Goal: Task Accomplishment & Management: Manage account settings

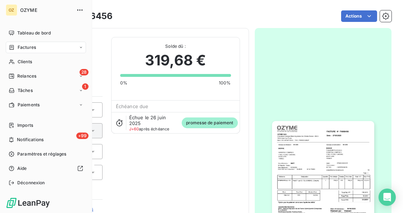
click at [15, 49] on div "Factures" at bounding box center [22, 47] width 27 height 6
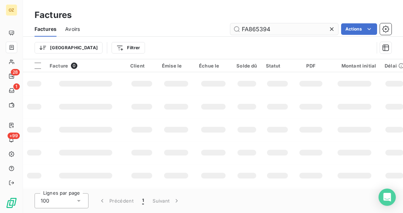
click at [270, 24] on input "FA865394" at bounding box center [284, 29] width 108 height 12
click at [296, 31] on input "FA868986" at bounding box center [284, 29] width 108 height 12
type input "FA868986"
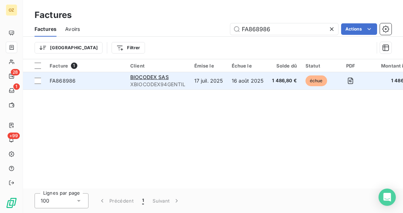
click at [68, 79] on span "FA868986" at bounding box center [63, 81] width 26 height 6
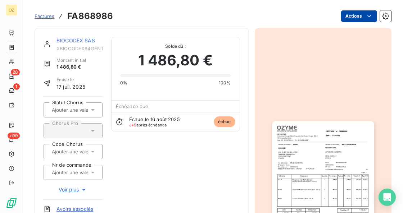
click at [354, 16] on html "OZ 28 1 +99 Factures FA868986 Actions BIOCODEX SAS XBIOCODEX94GENTIL Montant in…" at bounding box center [201, 106] width 403 height 213
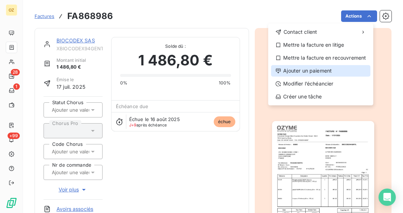
click at [328, 73] on div "Ajouter un paiement" at bounding box center [320, 71] width 99 height 12
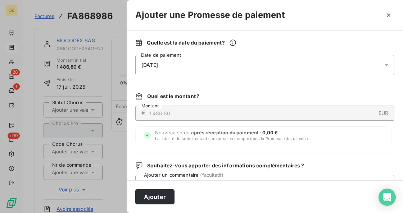
click at [305, 68] on div "[DATE]" at bounding box center [264, 65] width 259 height 20
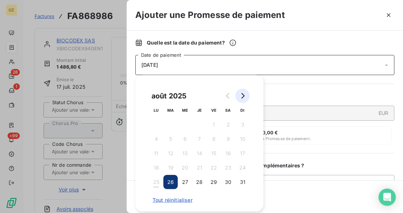
click at [245, 96] on icon "Go to next month" at bounding box center [243, 96] width 6 height 6
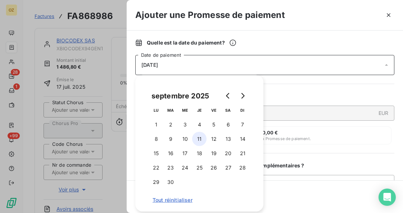
click at [193, 139] on button "11" at bounding box center [199, 139] width 14 height 14
click at [323, 131] on div "Nouveau solde après réception du paiement : 0,00 € La totalité du solde restant…" at bounding box center [263, 136] width 256 height 18
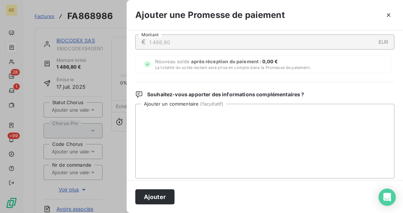
scroll to position [72, 0]
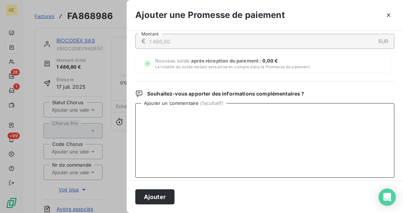
click at [208, 132] on textarea "Ajouter un commentaire ( facultatif )" at bounding box center [264, 140] width 259 height 75
paste textarea "Bonjour, Cette facture sera payée le [DATE]. Cordialement, Laila MOILIME"
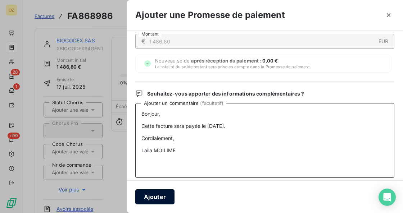
type textarea "Bonjour, Cette facture sera payée le [DATE]. Cordialement, Laila MOILIME"
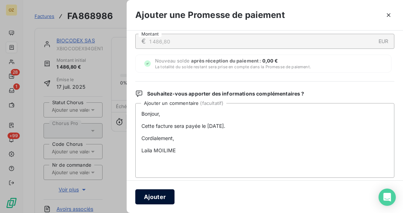
click at [161, 197] on button "Ajouter" at bounding box center [154, 197] width 39 height 15
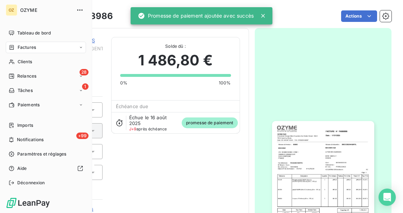
click at [19, 49] on span "Factures" at bounding box center [27, 47] width 18 height 6
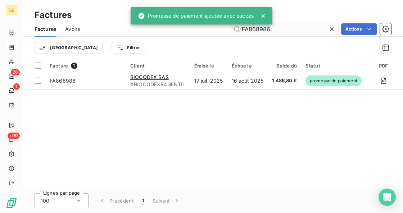
click at [285, 31] on input "FA868986" at bounding box center [284, 29] width 108 height 12
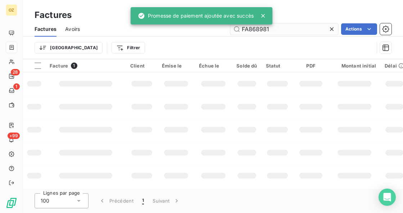
type input "FA868981"
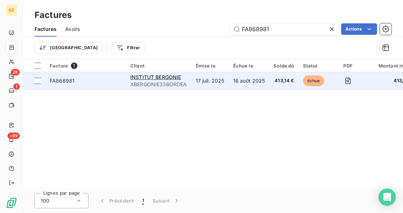
click at [60, 79] on span "FA868981" at bounding box center [62, 81] width 25 height 6
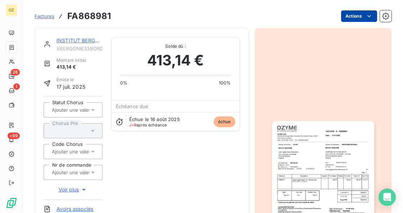
click at [352, 16] on html "OZ 28 1 +99 Factures FA868981 Actions INSTITUT BERGONIE XBERGONIE33BORDEA Monta…" at bounding box center [201, 106] width 403 height 213
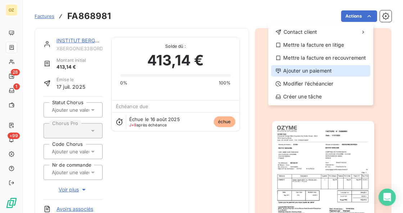
click at [339, 70] on div "Ajouter un paiement" at bounding box center [320, 71] width 99 height 12
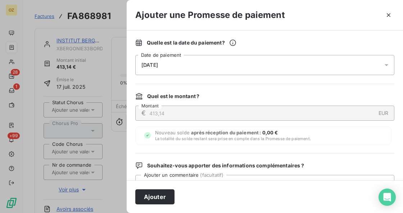
click at [352, 62] on div "[DATE]" at bounding box center [264, 65] width 259 height 20
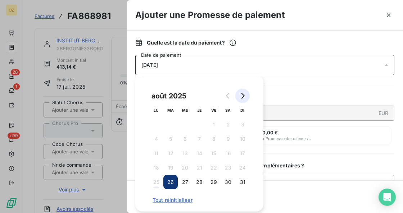
click at [243, 96] on icon "Go to next month" at bounding box center [242, 96] width 3 height 6
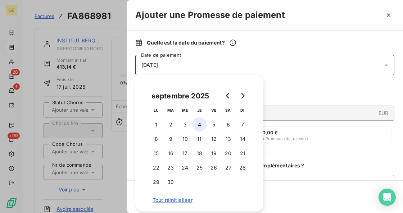
click at [193, 124] on button "4" at bounding box center [199, 125] width 14 height 14
click at [375, 156] on div "Quelle est la date du paiement ? [DATE] Date de paiement Quel est le montant ? …" at bounding box center [265, 106] width 276 height 150
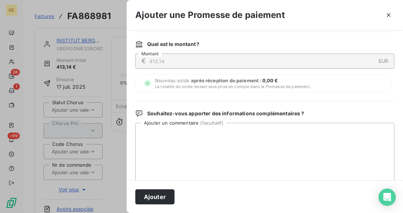
scroll to position [86, 0]
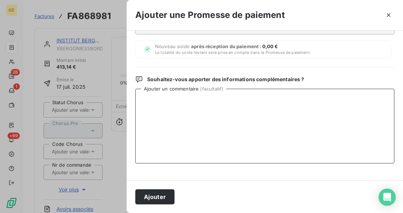
click at [224, 128] on textarea "Ajouter un commentaire ( facultatif )" at bounding box center [264, 126] width 259 height 75
paste textarea "Bonjour, Ces 2 factures ont été payées le 22/08. Cordialement [PERSON_NAME] Com…"
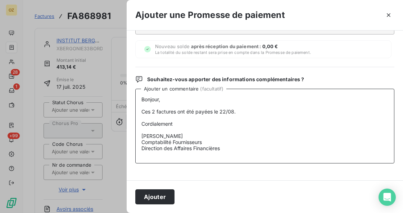
scroll to position [5, 0]
type textarea "Bonjour, Ces 2 factures ont été payées le 22/08. Cordialement [PERSON_NAME] Com…"
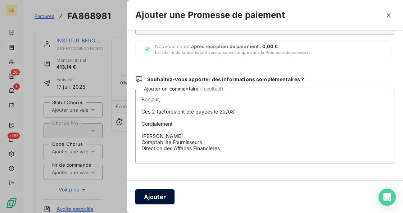
click at [158, 196] on button "Ajouter" at bounding box center [154, 197] width 39 height 15
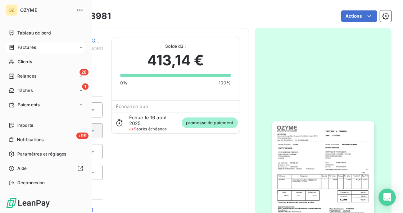
click at [21, 48] on span "Factures" at bounding box center [27, 47] width 18 height 6
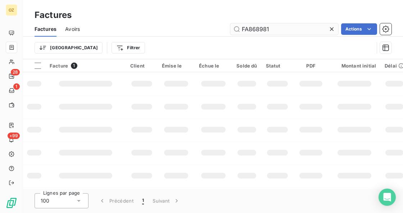
click at [278, 32] on input "FA868981" at bounding box center [284, 29] width 108 height 12
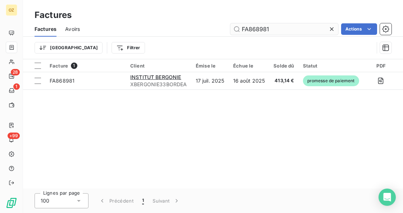
click at [278, 32] on input "FA868981" at bounding box center [284, 29] width 108 height 12
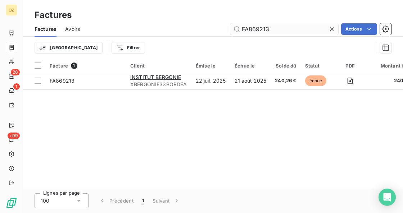
type input "FA869213"
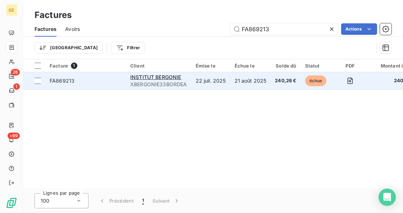
click at [63, 85] on td "FA869213" at bounding box center [85, 80] width 81 height 17
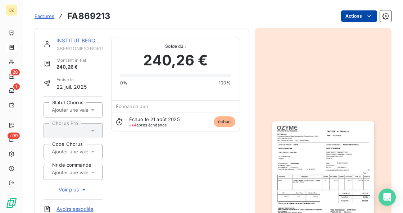
click at [356, 15] on html "OZ 28 1 +99 Factures FA869213 Actions [GEOGRAPHIC_DATA] Montant initial 240,26 …" at bounding box center [201, 106] width 403 height 213
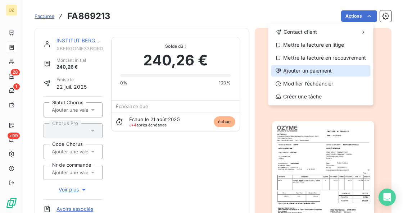
click at [344, 70] on div "Ajouter un paiement" at bounding box center [320, 71] width 99 height 12
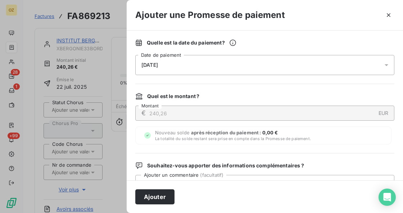
click at [230, 60] on div "[DATE]" at bounding box center [264, 65] width 259 height 20
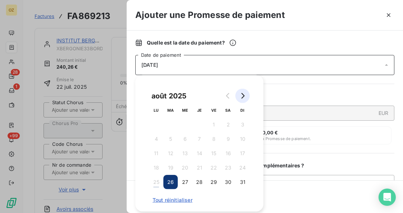
click at [242, 97] on icon "Go to next month" at bounding box center [243, 96] width 6 height 6
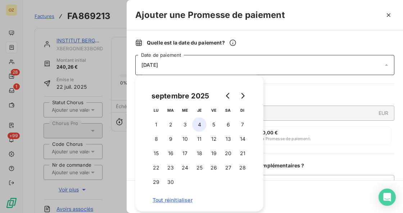
click at [202, 125] on button "4" at bounding box center [199, 125] width 14 height 14
click at [218, 125] on button "5" at bounding box center [213, 125] width 14 height 14
click at [292, 160] on div "Quelle est la date du paiement ? [DATE] Date de paiement Quel est le montant ? …" at bounding box center [265, 106] width 276 height 150
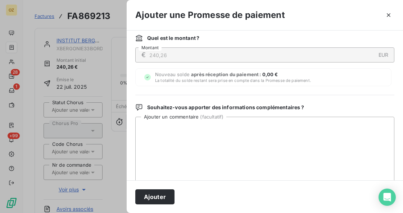
scroll to position [72, 0]
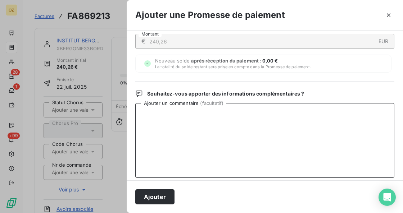
click at [209, 124] on textarea "Ajouter un commentaire ( facultatif )" at bounding box center [264, 140] width 259 height 75
paste textarea "Bonjour, Ces 2 factures ont été payées le 22/08. Cordialement [PERSON_NAME] Com…"
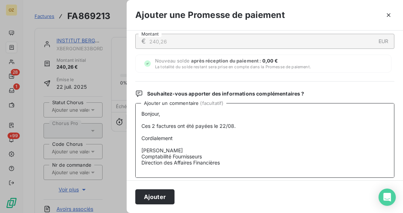
scroll to position [23, 0]
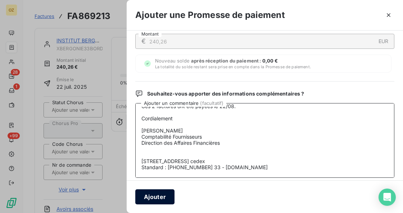
type textarea "Bonjour, Ces 2 factures ont été payées le 22/08. Cordialement [PERSON_NAME] Com…"
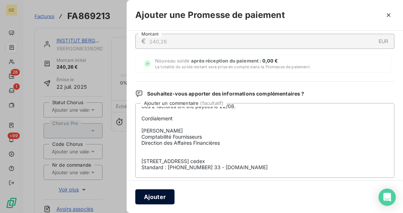
click at [154, 196] on button "Ajouter" at bounding box center [154, 197] width 39 height 15
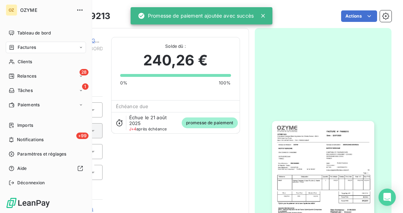
click at [26, 50] on span "Factures" at bounding box center [27, 47] width 18 height 6
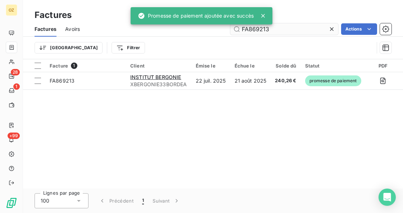
click at [294, 28] on input "FA869213" at bounding box center [284, 29] width 108 height 12
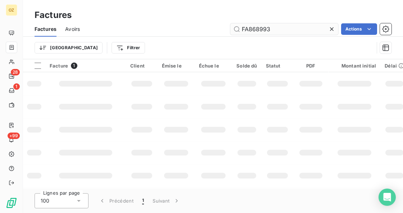
type input "FA868993"
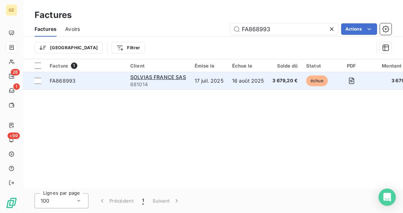
click at [100, 86] on td "FA868993" at bounding box center [85, 80] width 81 height 17
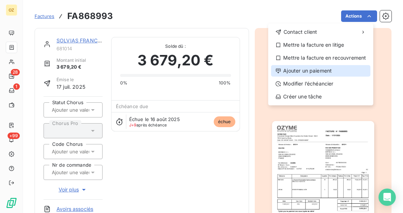
click at [352, 73] on div "Ajouter un paiement" at bounding box center [320, 71] width 99 height 12
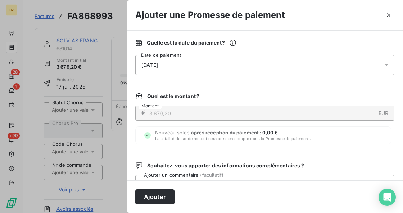
click at [211, 70] on div "[DATE]" at bounding box center [264, 65] width 259 height 20
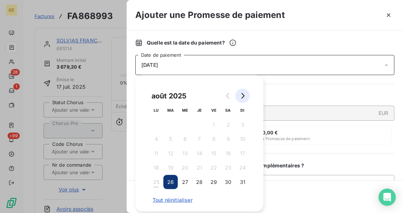
click at [247, 94] on button "Go to next month" at bounding box center [242, 96] width 14 height 14
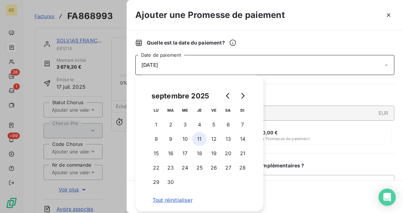
click at [199, 138] on button "11" at bounding box center [199, 139] width 14 height 14
click at [324, 125] on div "Quel est le montant ? € 3 679,20 EUR Montant Nouveau solde après réception du p…" at bounding box center [264, 119] width 259 height 52
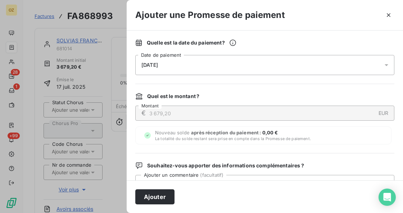
click at [252, 189] on div "Ajouter" at bounding box center [265, 197] width 276 height 33
click at [241, 178] on textarea "Ajouter un commentaire ( facultatif )" at bounding box center [264, 212] width 259 height 75
paste textarea "Bonjour, Le virement avait été préparé [DATE] et validé ce jour, ci dessous la …"
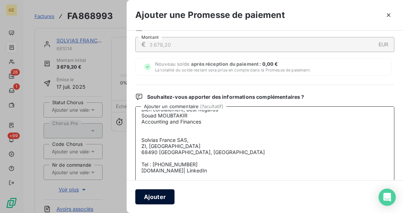
type textarea "Bonjour, Le virement avait été préparé [DATE] et validé ce jour, ci dessous la …"
click at [159, 191] on button "Ajouter" at bounding box center [154, 197] width 39 height 15
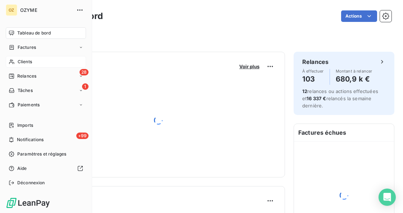
click at [24, 58] on div "Clients" at bounding box center [46, 62] width 80 height 12
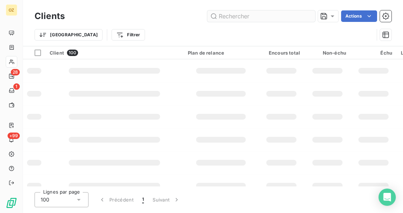
click at [277, 17] on input "text" at bounding box center [261, 16] width 108 height 12
type input "0"
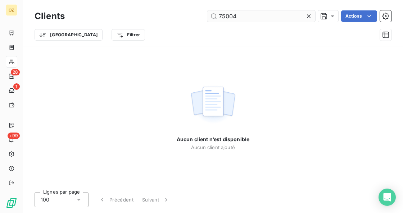
click at [248, 17] on input "75004" at bounding box center [261, 16] width 108 height 12
click at [249, 17] on input "75004" at bounding box center [261, 16] width 108 height 12
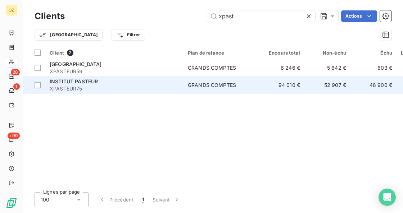
type input "xpast"
click at [133, 84] on div "INSTITUT PASTEUR" at bounding box center [114, 81] width 129 height 7
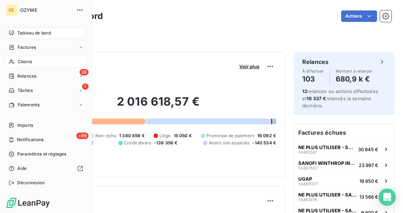
click at [23, 65] on div "Clients" at bounding box center [46, 62] width 80 height 12
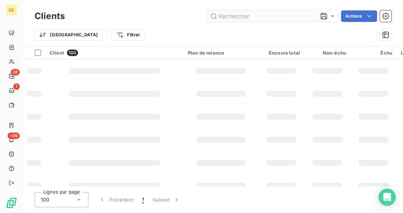
click at [261, 19] on input "text" at bounding box center [261, 16] width 108 height 12
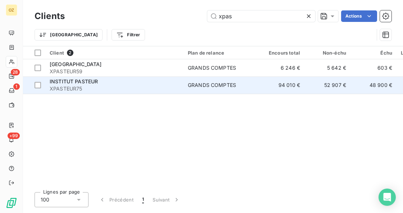
type input "xpas"
click at [89, 82] on span "INSTITUT PASTEUR" at bounding box center [74, 81] width 48 height 6
